Goal: Task Accomplishment & Management: Use online tool/utility

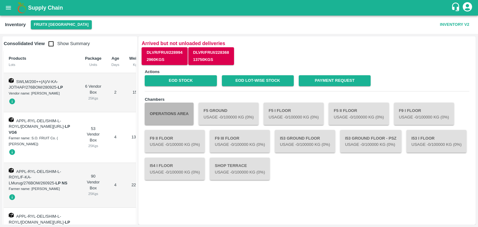
click at [168, 111] on button "Operations Area" at bounding box center [169, 114] width 49 height 22
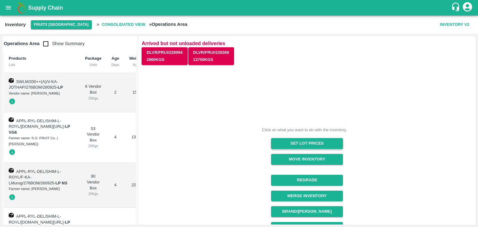
click at [279, 141] on button "Set Lot Prices" at bounding box center [307, 143] width 72 height 11
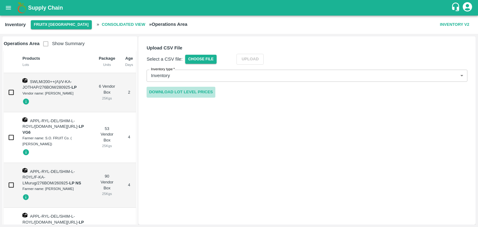
click at [186, 93] on link "Download Lot Level Prices" at bounding box center [181, 92] width 69 height 11
click at [203, 93] on link "Download Lot Level Prices" at bounding box center [181, 92] width 69 height 11
click at [199, 60] on span "Choose File" at bounding box center [201, 59] width 32 height 9
click at [0, 0] on input "Choose File" at bounding box center [0, 0] width 0 height 0
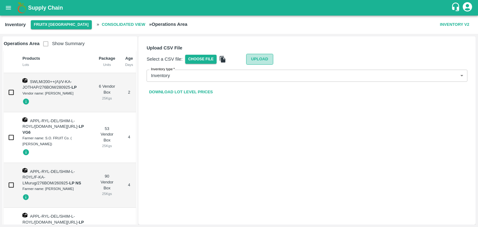
click at [262, 59] on button "Upload" at bounding box center [259, 59] width 27 height 11
